Goal: Obtain resource: Download file/media

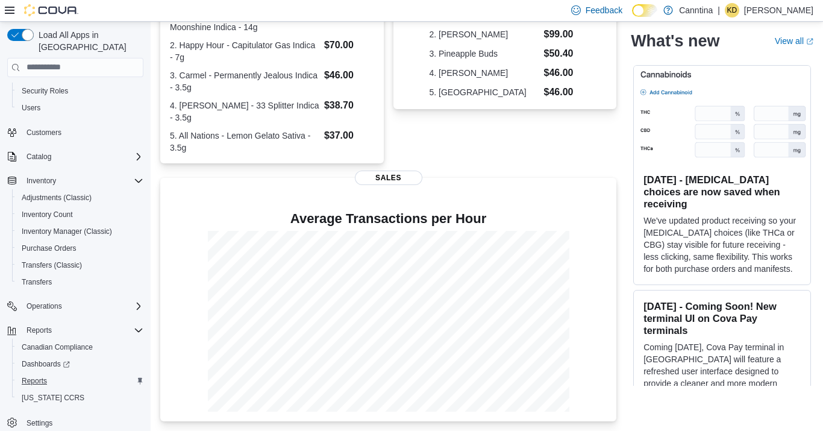
scroll to position [299, 0]
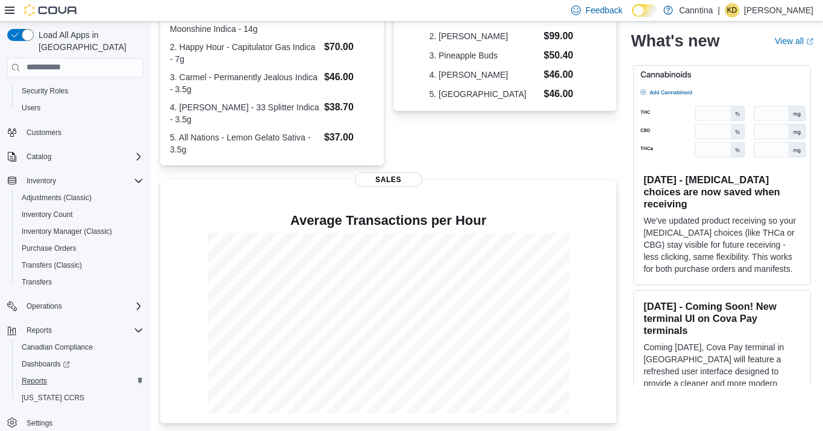
click at [37, 373] on span "Reports" at bounding box center [34, 380] width 25 height 14
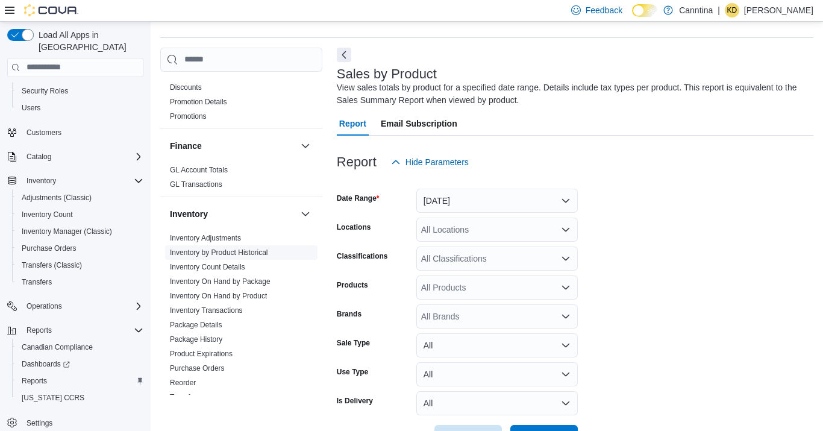
scroll to position [434, 0]
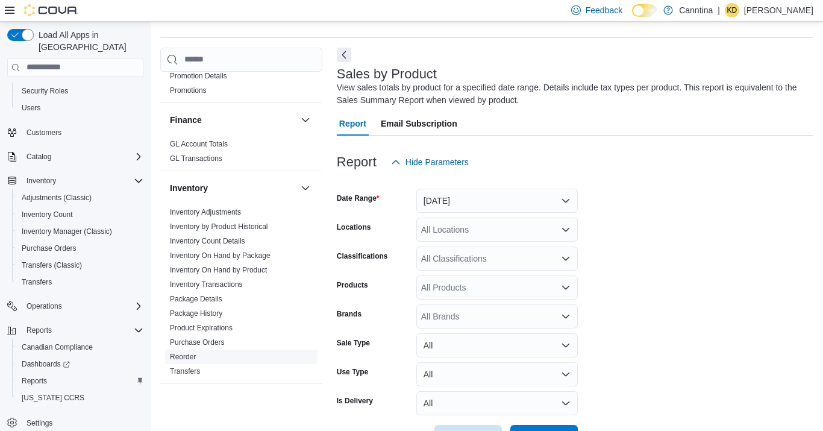
click at [179, 352] on link "Reorder" at bounding box center [183, 356] width 26 height 8
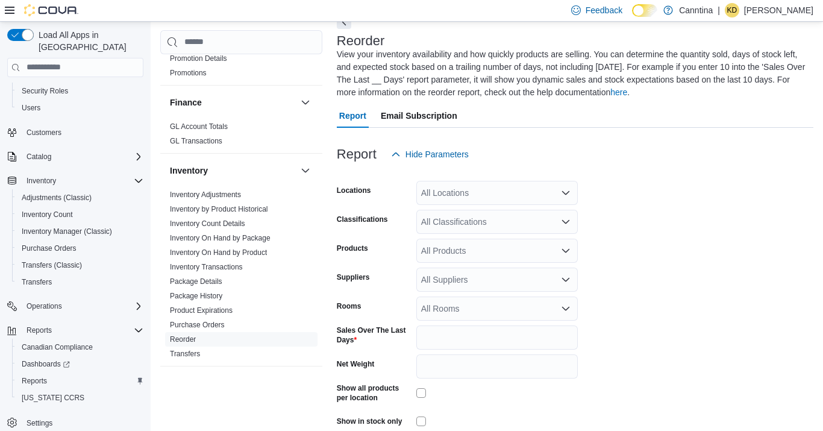
scroll to position [67, 0]
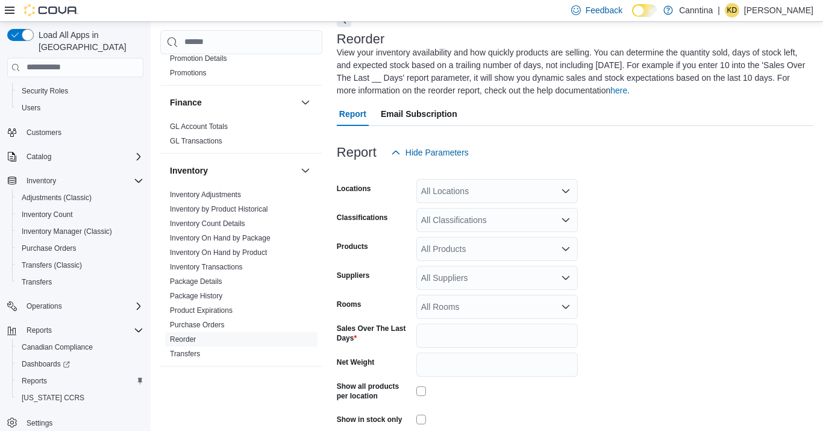
click at [474, 192] on div "All Locations" at bounding box center [496, 191] width 161 height 24
click at [566, 193] on icon "Open list of options" at bounding box center [566, 191] width 10 height 10
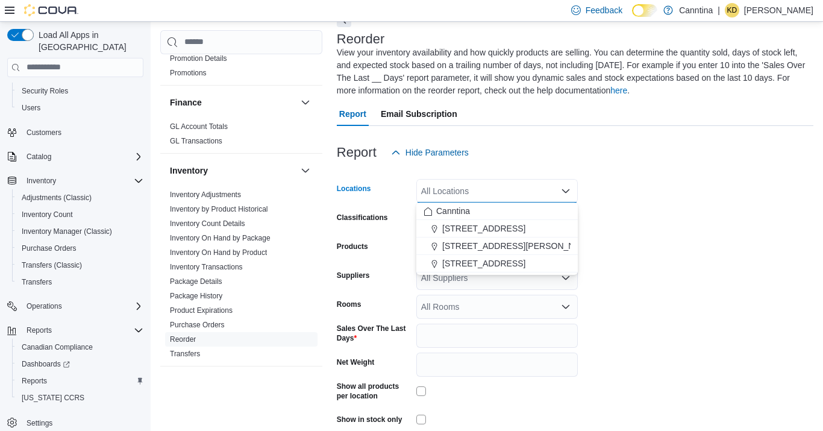
click at [567, 196] on div "All Locations" at bounding box center [496, 191] width 161 height 24
click at [496, 246] on span "[STREET_ADDRESS][PERSON_NAME]" at bounding box center [518, 246] width 153 height 12
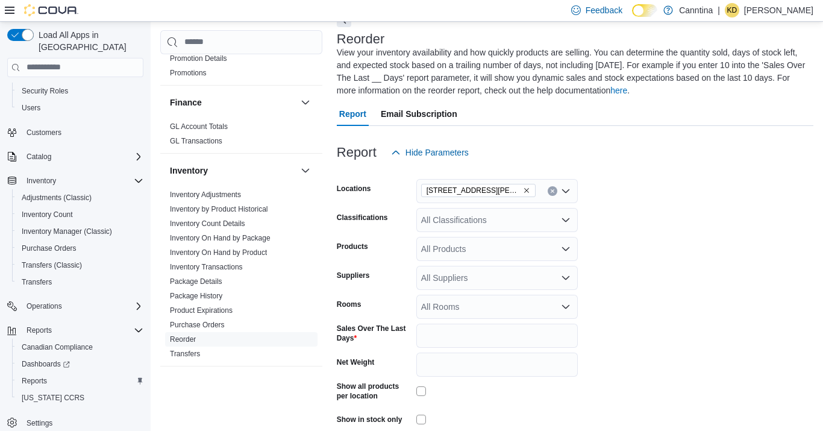
click at [666, 166] on div at bounding box center [575, 171] width 476 height 14
click at [554, 213] on div "All Classifications" at bounding box center [496, 220] width 161 height 24
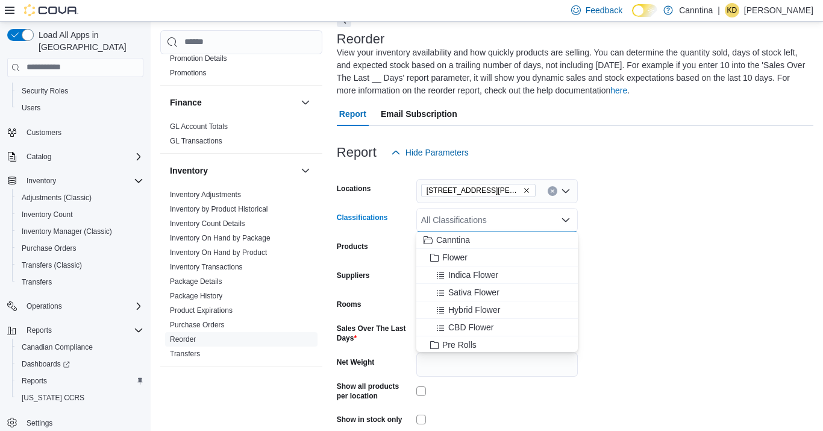
click at [554, 213] on div "All Classifications Combo box. Selected. Combo box input. All Classifications. …" at bounding box center [496, 220] width 161 height 24
click at [473, 245] on div "Canntina" at bounding box center [496, 240] width 147 height 12
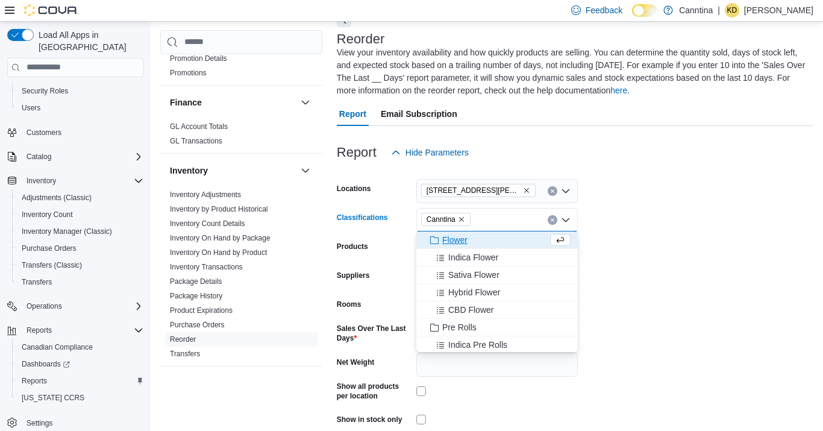
click at [734, 215] on form "Locations [STREET_ADDRESS][PERSON_NAME] Classifications Canntina Combo box. Sel…" at bounding box center [575, 313] width 476 height 298
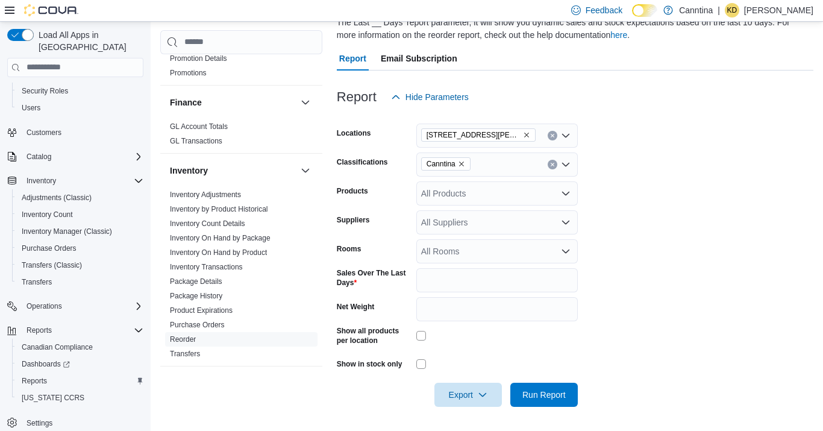
scroll to position [122, 0]
click at [470, 390] on span "Export" at bounding box center [468, 394] width 53 height 24
click at [482, 326] on span "Export to Excel" at bounding box center [470, 322] width 54 height 10
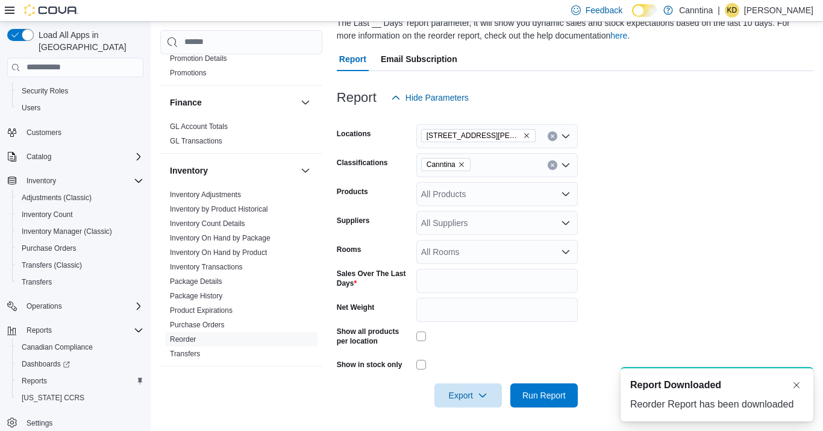
scroll to position [0, 0]
